Goal: Information Seeking & Learning: Learn about a topic

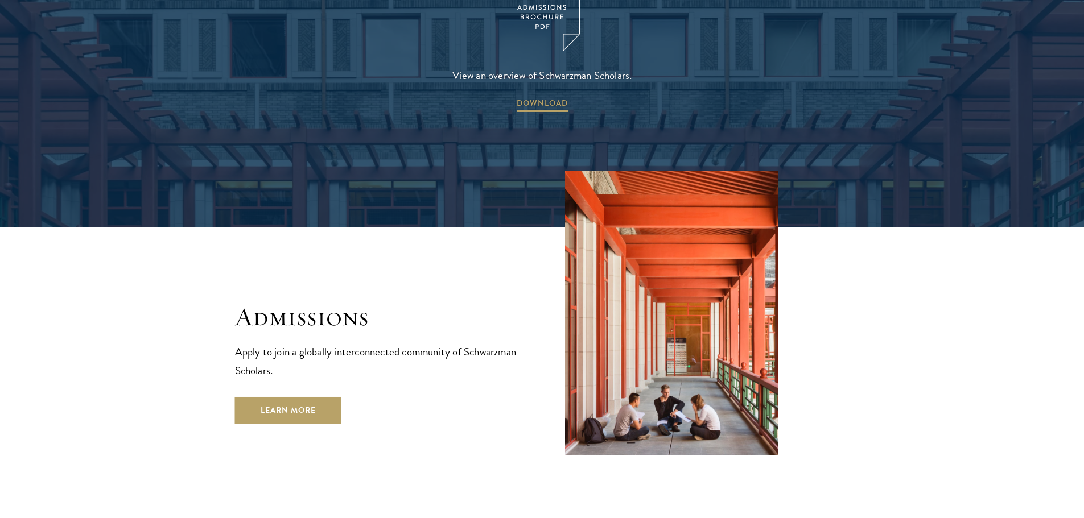
scroll to position [1821, 0]
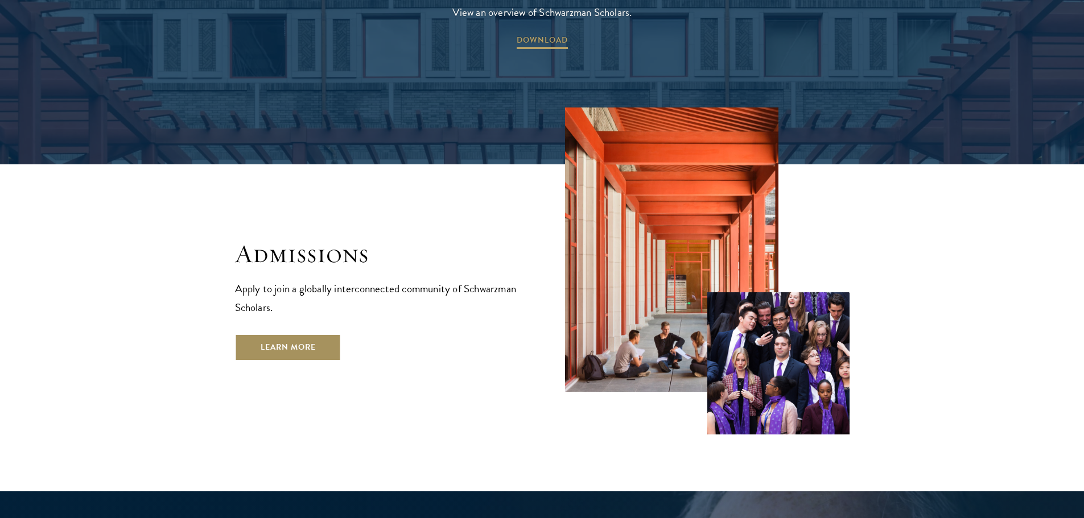
click at [286, 334] on link "Learn More" at bounding box center [288, 347] width 106 height 27
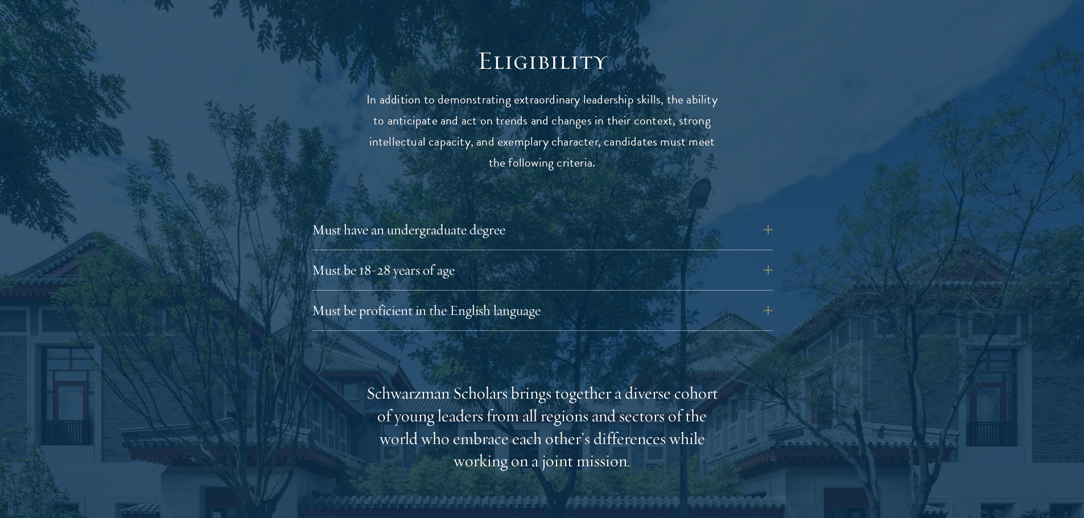
scroll to position [1480, 0]
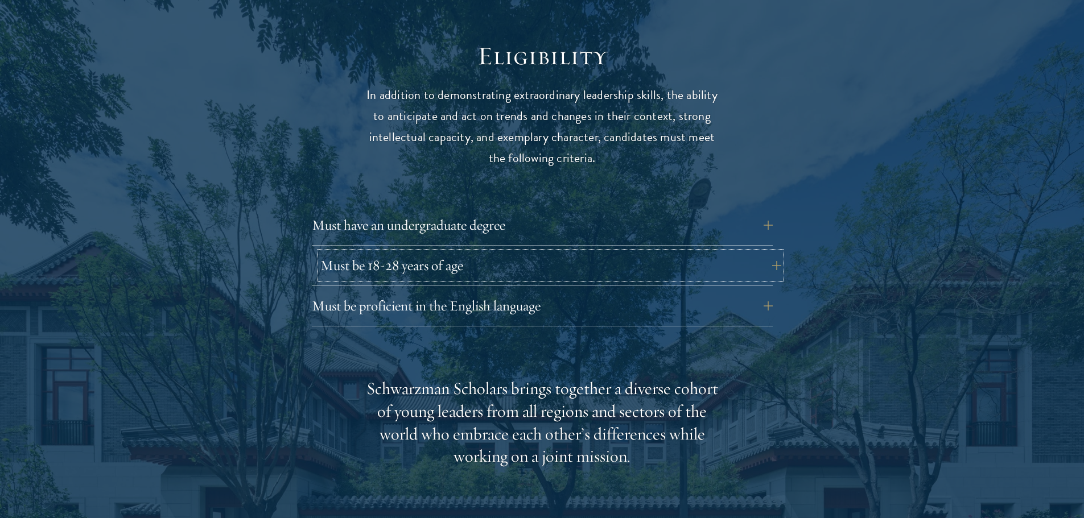
click at [658, 254] on button "Must be 18-28 years of age" at bounding box center [550, 265] width 461 height 27
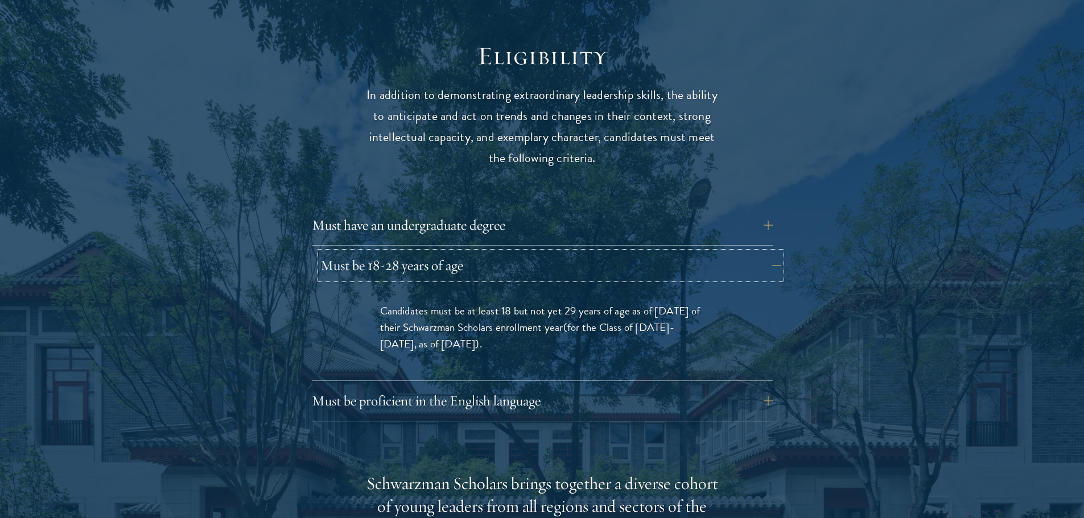
click at [728, 252] on button "Must be 18-28 years of age" at bounding box center [550, 265] width 461 height 27
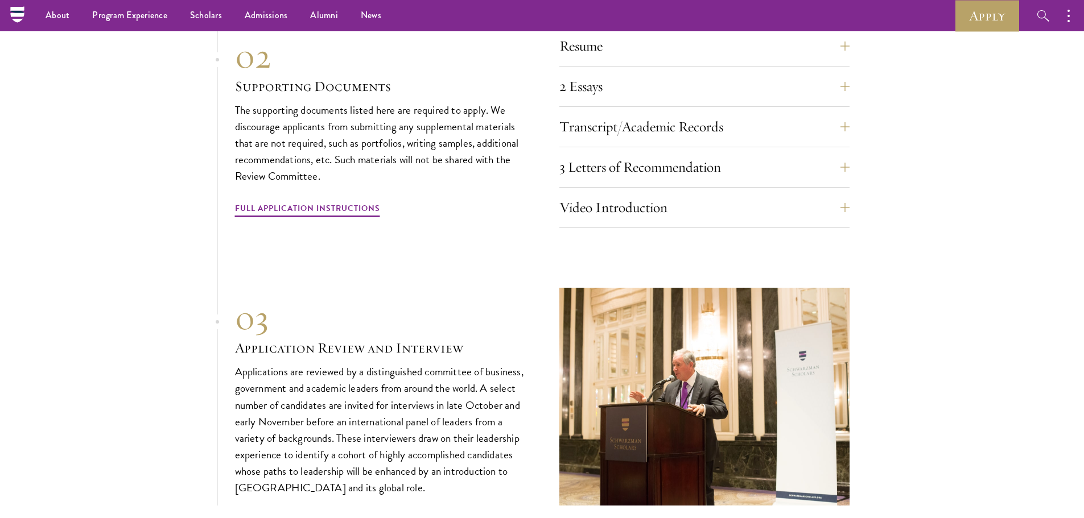
scroll to position [3927, 0]
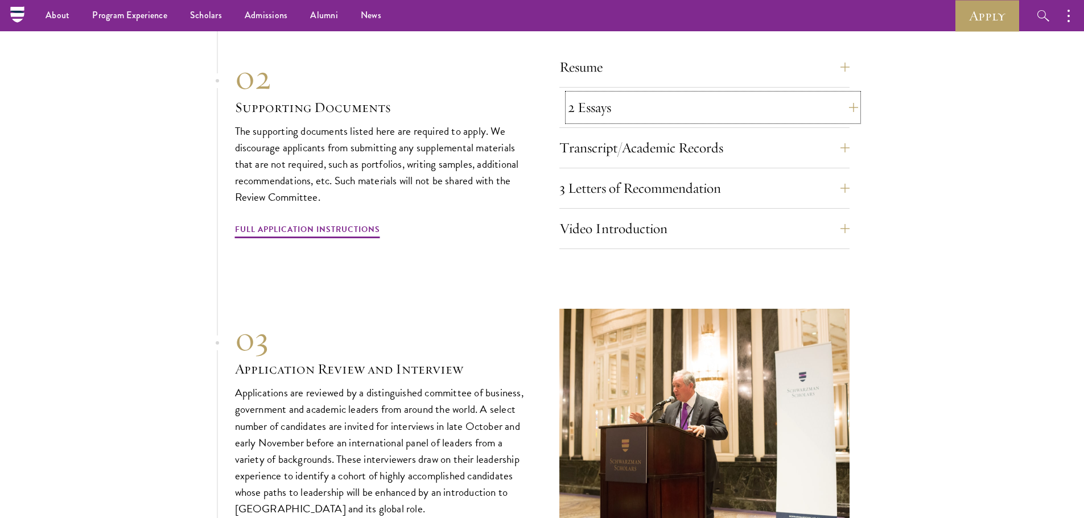
click at [578, 110] on button "2 Essays" at bounding box center [713, 107] width 290 height 27
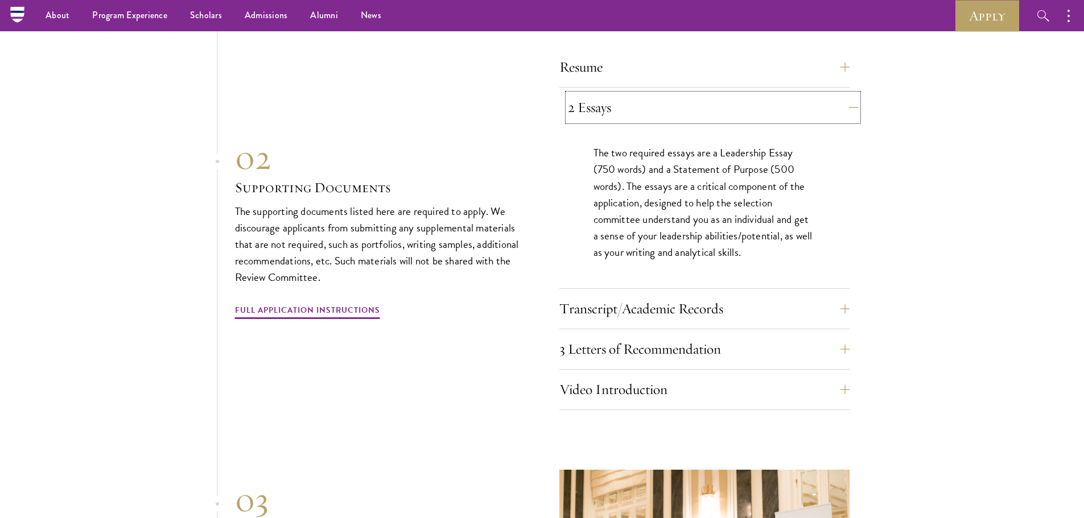
click at [578, 110] on button "2 Essays" at bounding box center [713, 107] width 290 height 27
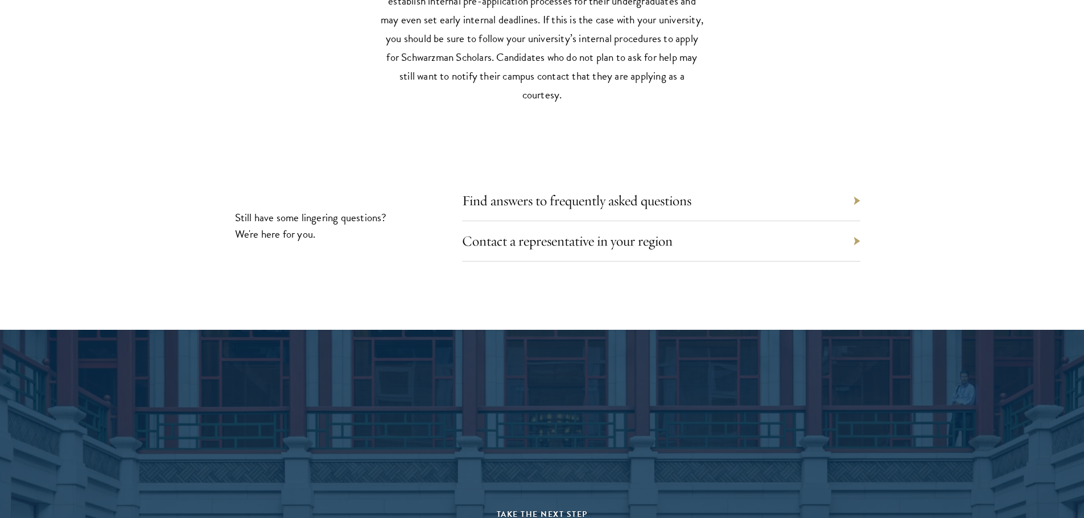
scroll to position [5578, 0]
